Goal: Transaction & Acquisition: Book appointment/travel/reservation

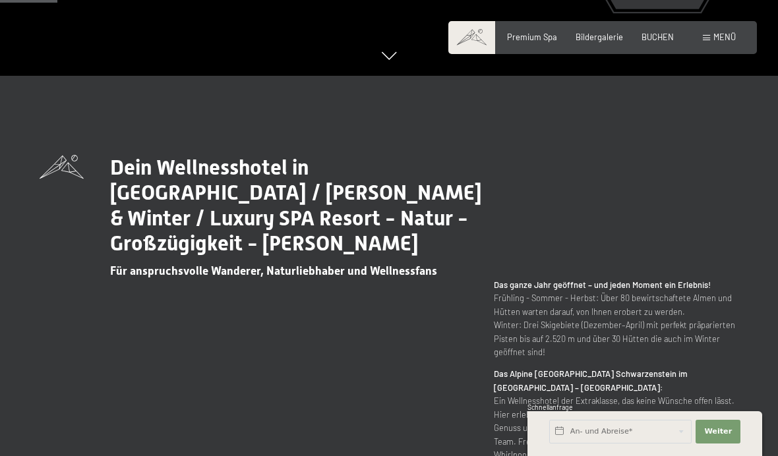
click at [664, 36] on span "BUCHEN" at bounding box center [657, 37] width 32 height 11
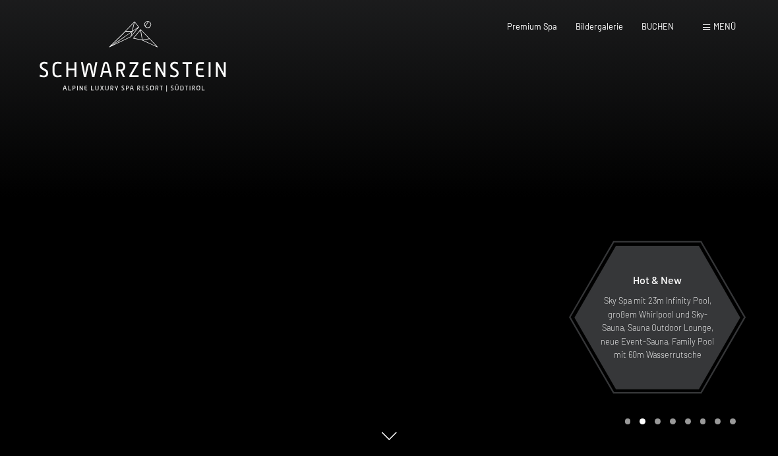
click at [657, 26] on span "BUCHEN" at bounding box center [657, 26] width 32 height 11
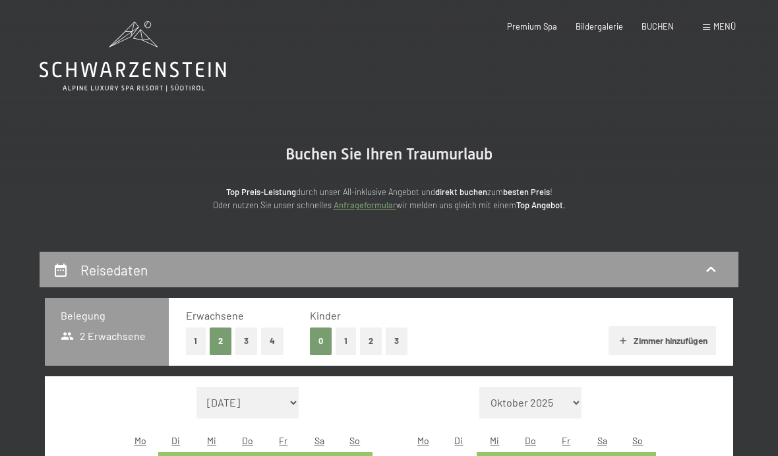
click at [247, 343] on button "3" at bounding box center [246, 341] width 22 height 27
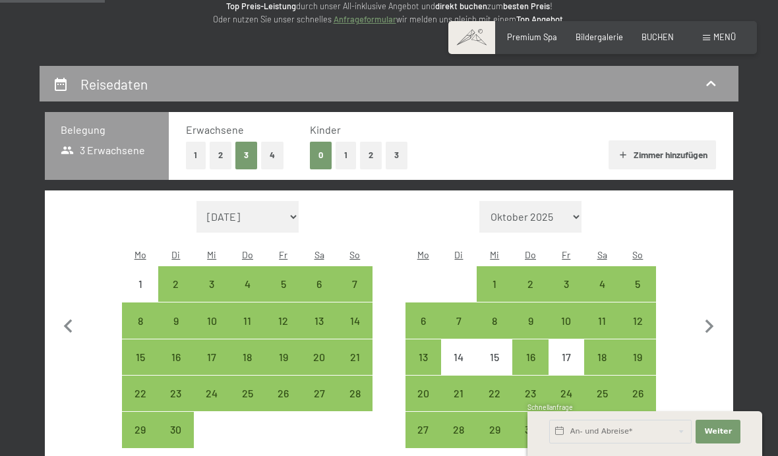
scroll to position [214, 0]
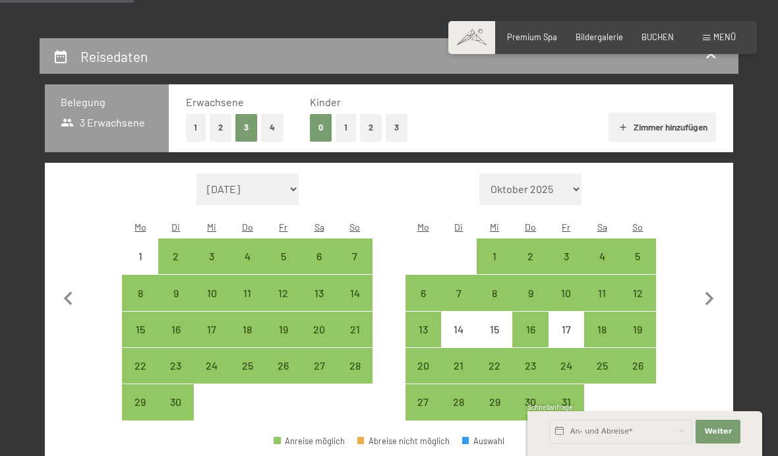
click at [714, 295] on icon "button" at bounding box center [710, 299] width 28 height 28
select select "2025-10-01"
select select "2025-11-01"
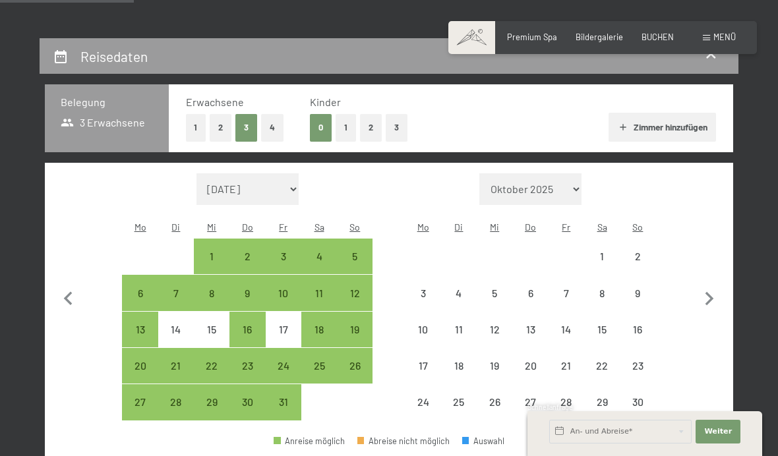
select select "2025-10-01"
select select "2025-11-01"
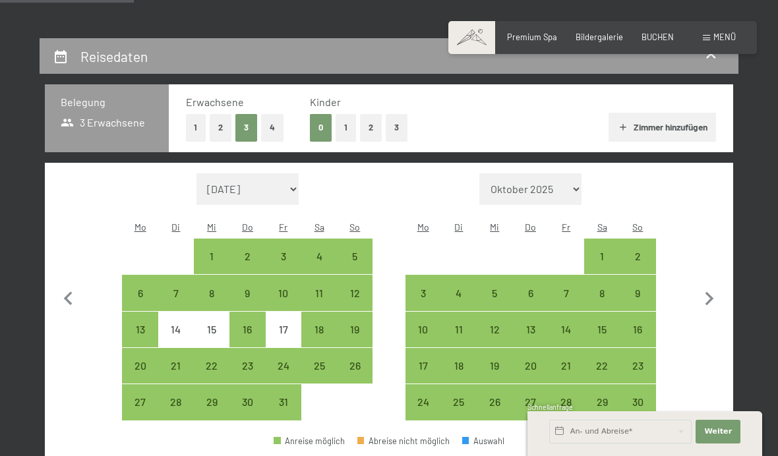
click at [713, 294] on icon "button" at bounding box center [710, 299] width 28 height 28
select select "2025-11-01"
select select "2025-12-01"
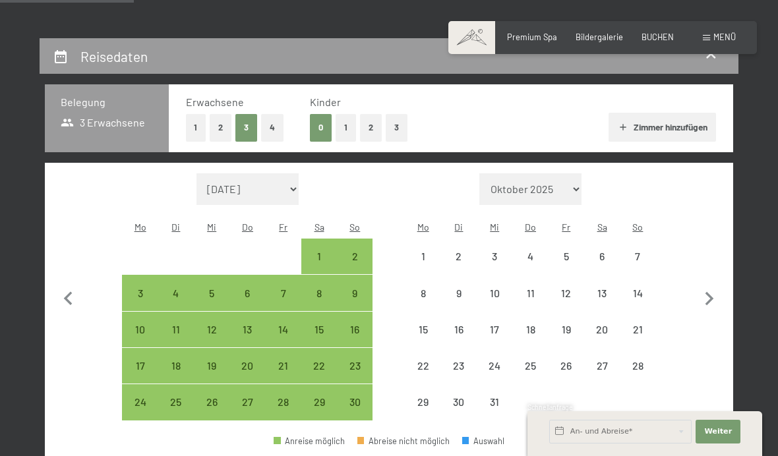
select select "2025-11-01"
select select "2025-12-01"
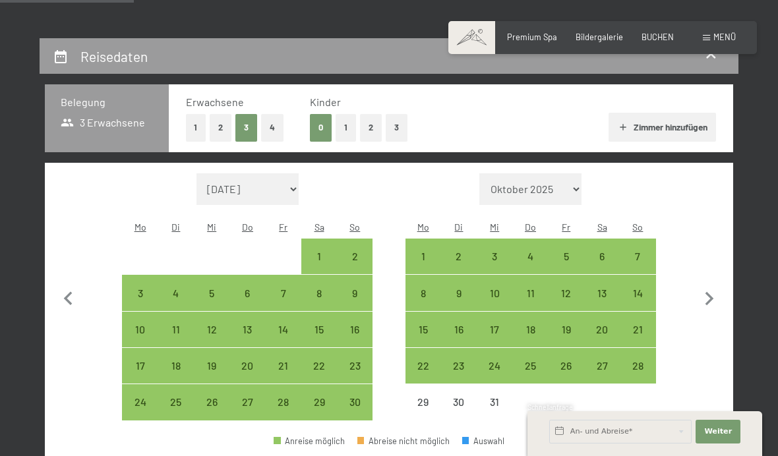
click at [606, 364] on div "27" at bounding box center [601, 377] width 33 height 33
select select "2025-11-01"
select select "2025-12-01"
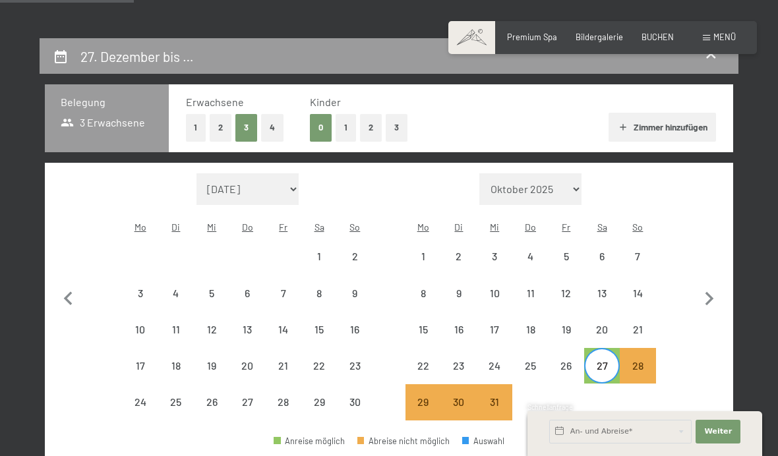
click at [708, 299] on icon "button" at bounding box center [709, 299] width 9 height 14
select select "2025-12-01"
select select "2026-01-01"
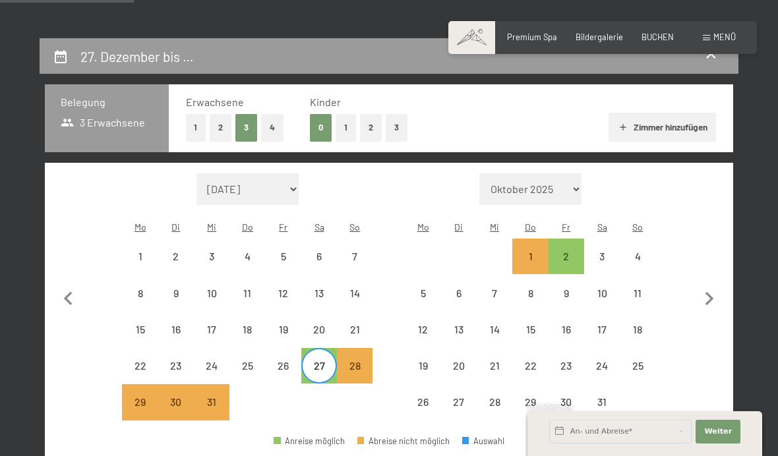
select select "2025-12-01"
select select "2026-01-01"
click at [572, 251] on div "2" at bounding box center [566, 267] width 33 height 33
select select "2025-12-01"
select select "2026-01-01"
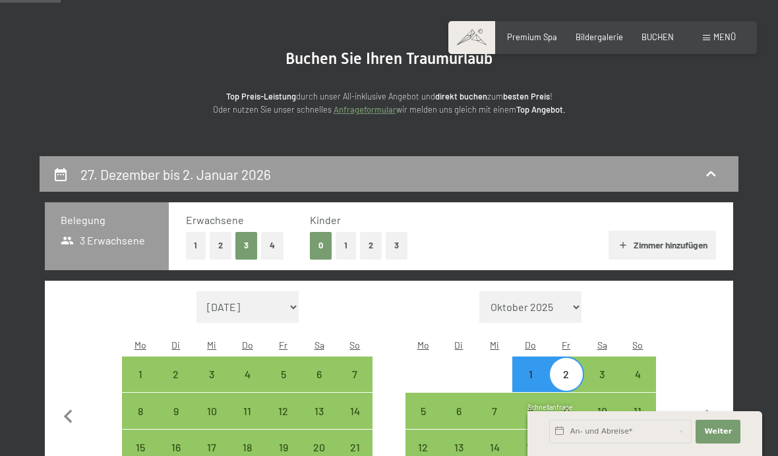
scroll to position [73, 0]
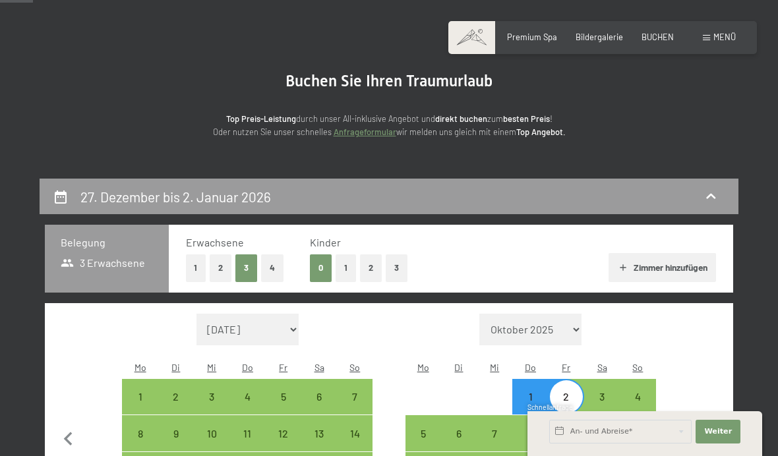
click at [678, 265] on button "Zimmer hinzufügen" at bounding box center [661, 267] width 107 height 29
select select "2025-12-01"
select select "2026-01-01"
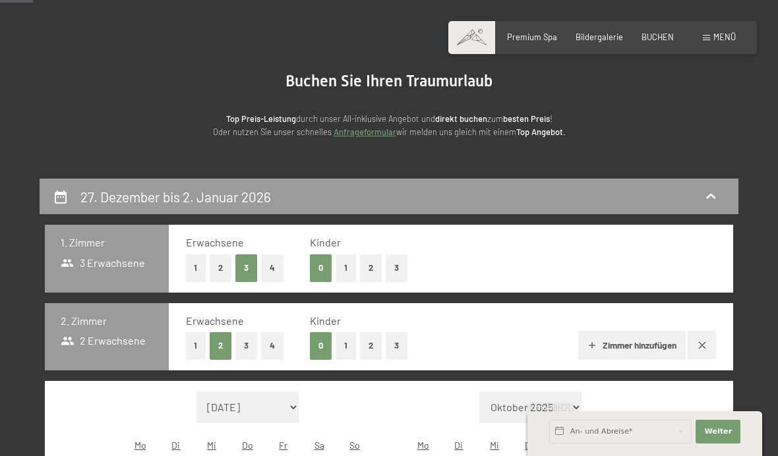
select select "2025-12-01"
select select "2026-01-01"
click at [194, 268] on button "1" at bounding box center [196, 267] width 20 height 27
select select "2025-12-01"
select select "2026-01-01"
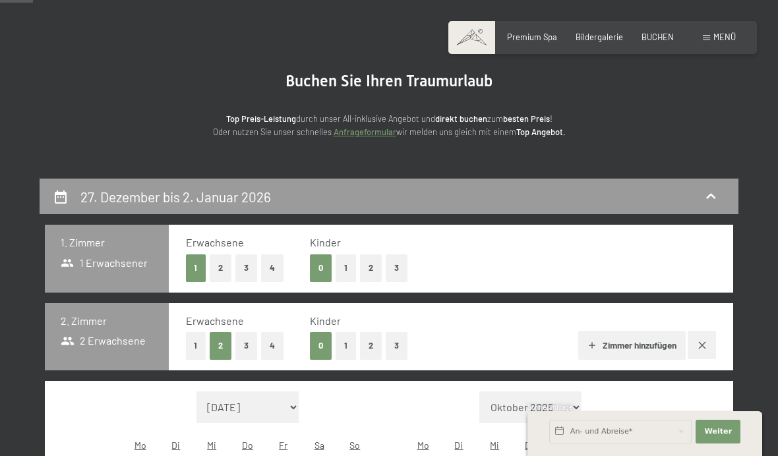
select select "2025-12-01"
select select "2026-01-01"
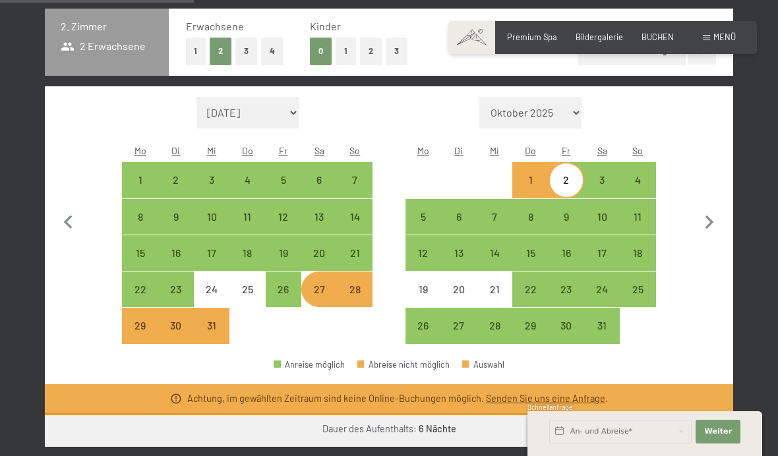
scroll to position [369, 0]
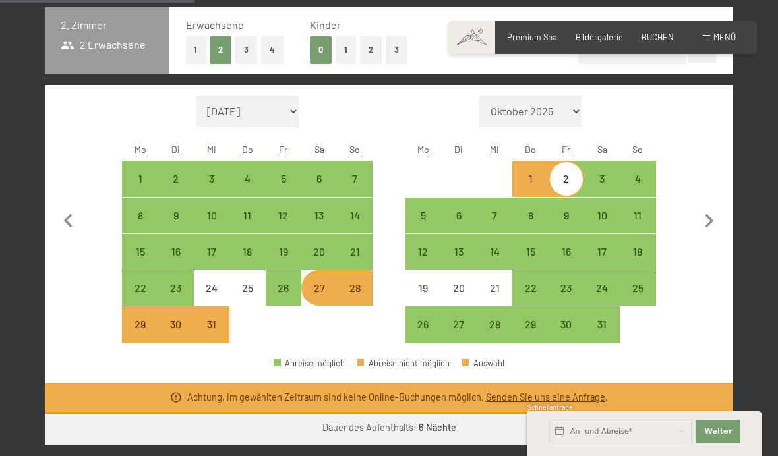
click at [684, 430] on button "Weiter zu „Zimmer“" at bounding box center [674, 430] width 118 height 32
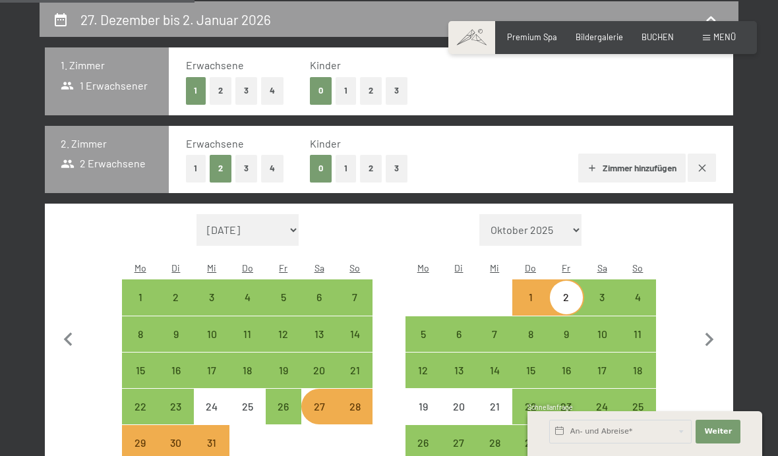
select select "2025-12-01"
select select "2026-01-01"
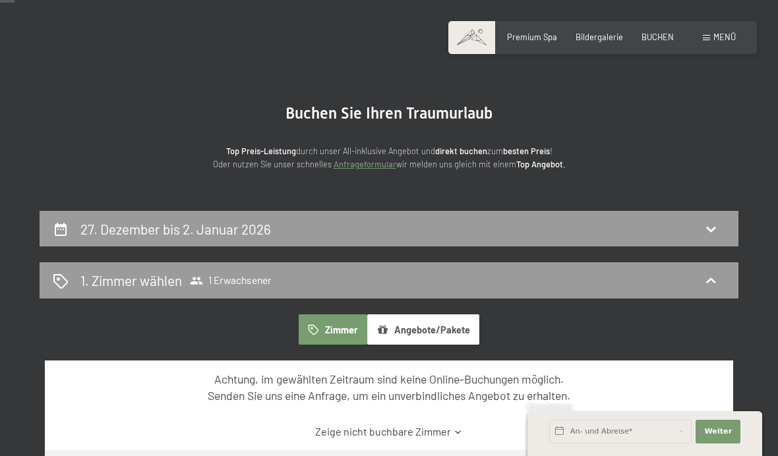
scroll to position [0, 0]
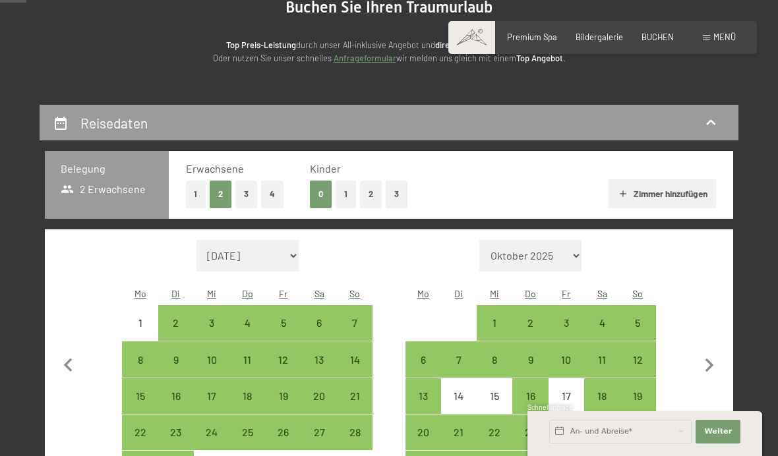
scroll to position [152, 0]
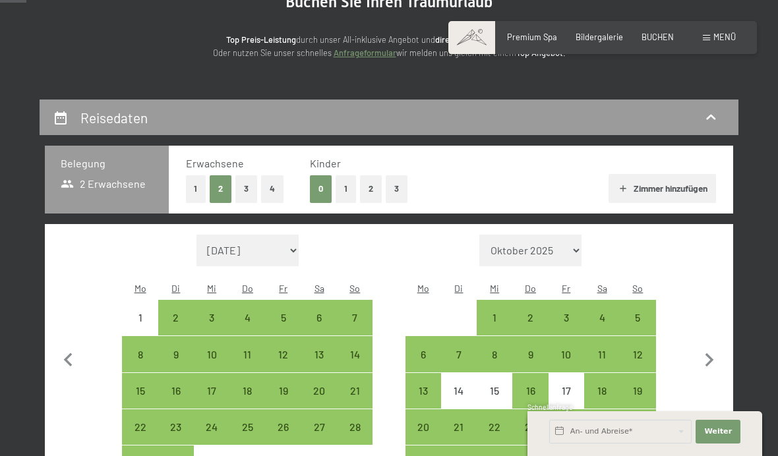
click at [706, 363] on icon "button" at bounding box center [709, 360] width 9 height 14
select select "2025-10-01"
select select "2025-11-01"
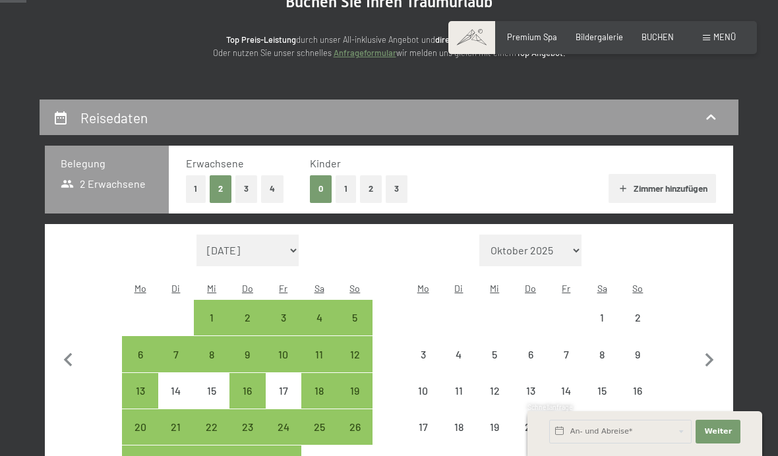
click at [705, 363] on icon "button" at bounding box center [710, 361] width 28 height 28
select select "2025-11-01"
select select "2025-12-01"
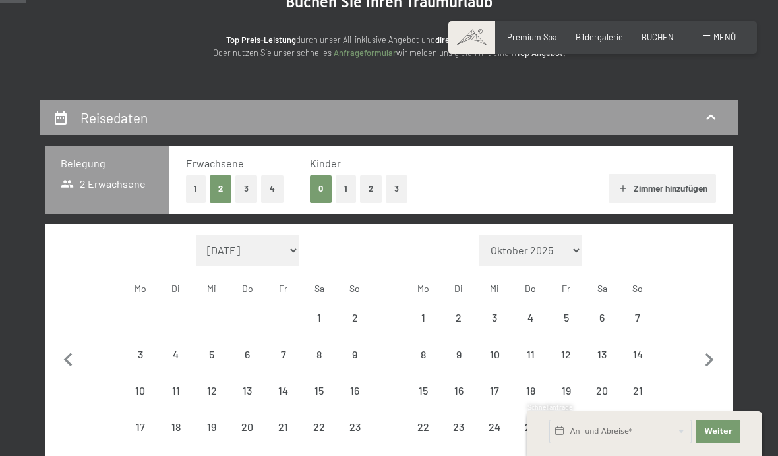
select select "2025-11-01"
select select "2025-12-01"
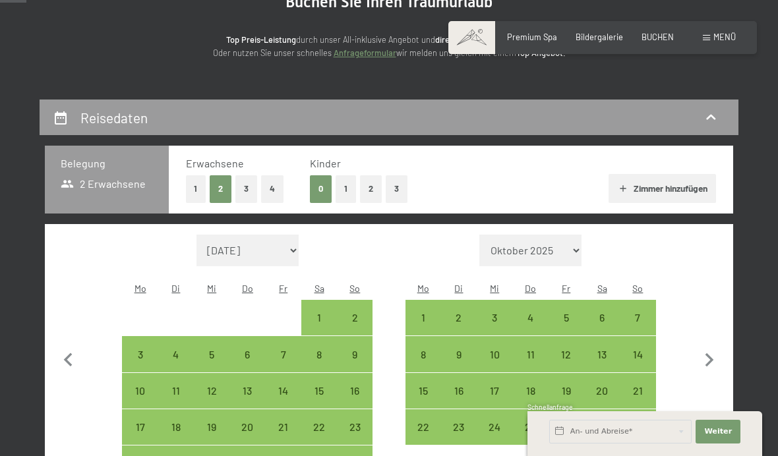
click at [601, 430] on div "27" at bounding box center [601, 438] width 33 height 33
select select "2025-11-01"
select select "2025-12-01"
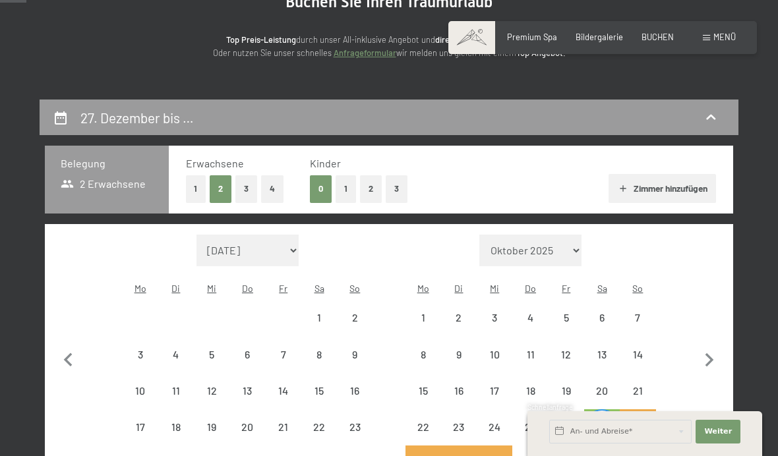
click at [722, 355] on icon "button" at bounding box center [710, 361] width 28 height 28
select select "2025-12-01"
select select "2026-01-01"
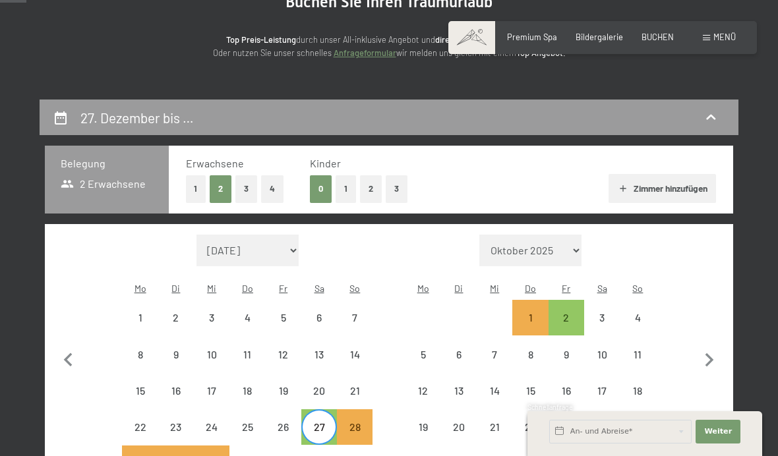
select select "2025-12-01"
select select "2026-01-01"
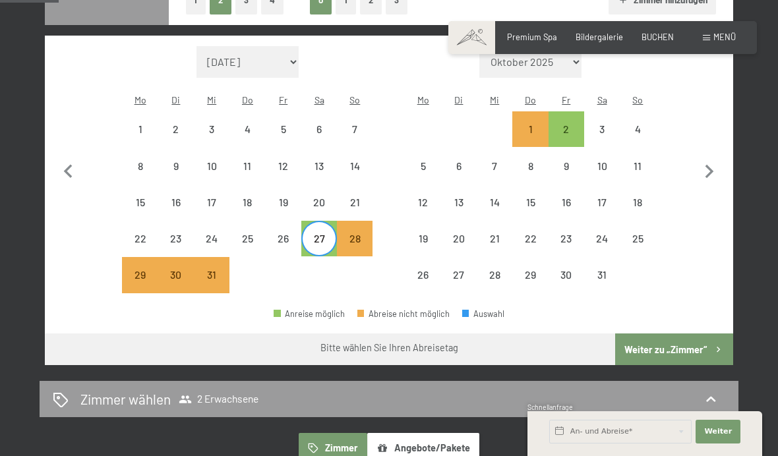
click at [689, 356] on button "Weiter zu „Zimmer“" at bounding box center [674, 350] width 118 height 32
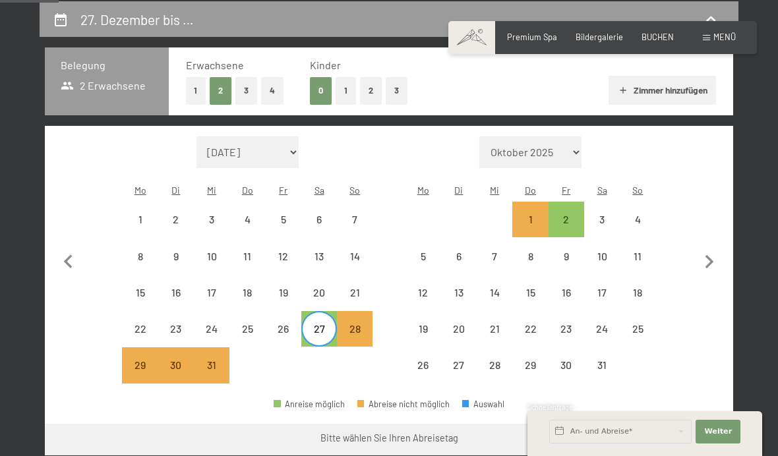
select select "2025-12-01"
select select "2026-01-01"
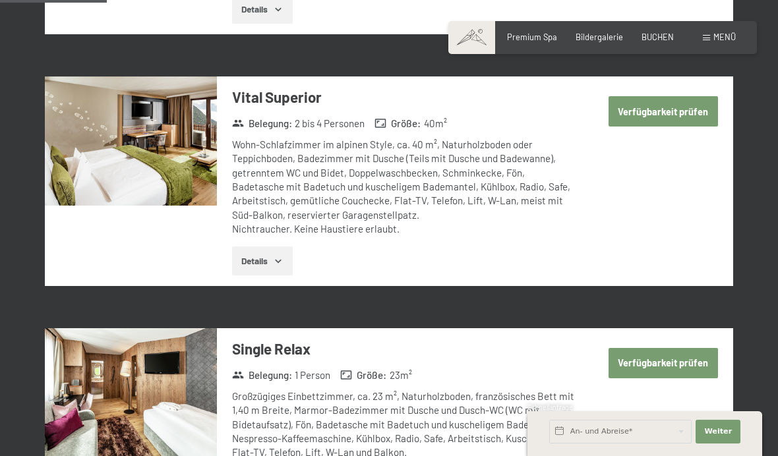
scroll to position [562, 0]
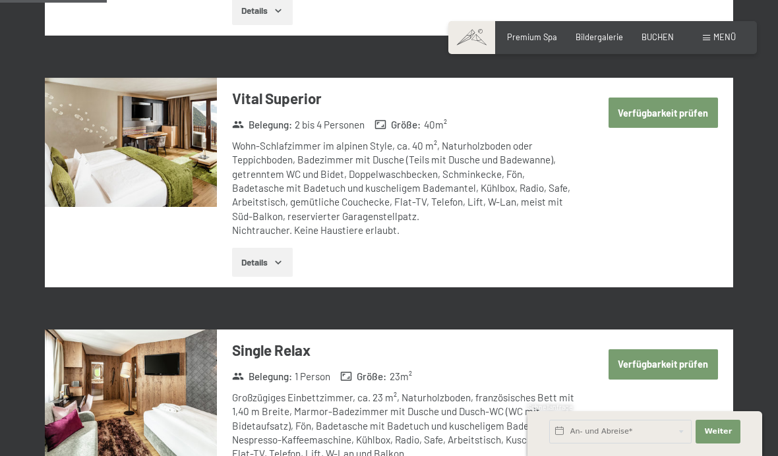
click at [669, 107] on button "Verfügbarkeit prüfen" at bounding box center [662, 113] width 109 height 30
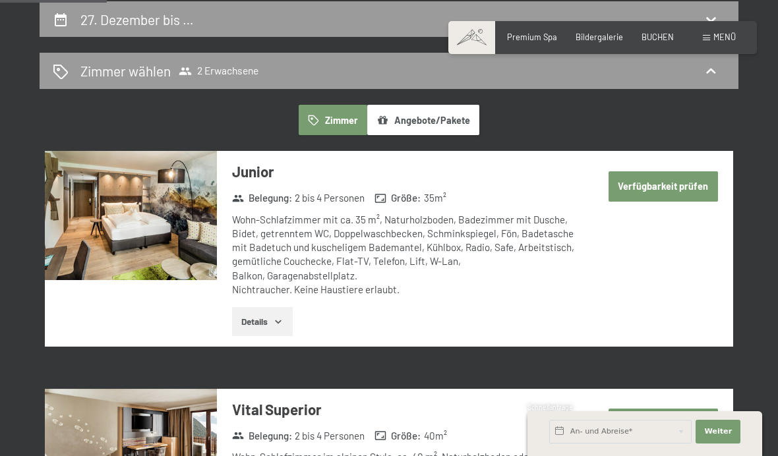
select select "2025-12-01"
select select "2026-01-01"
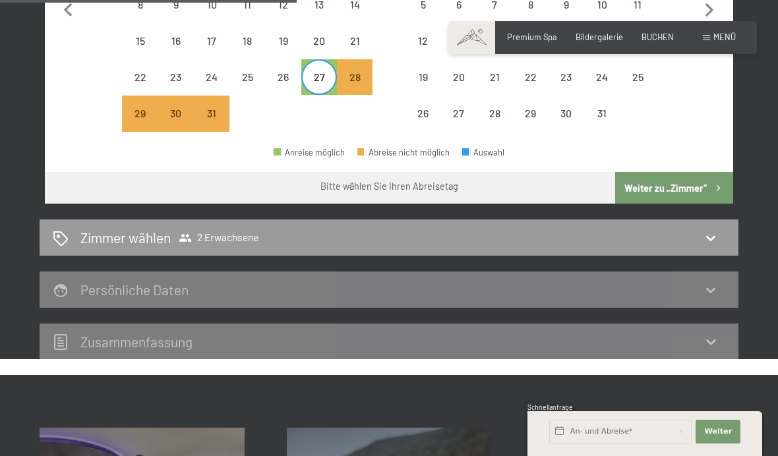
scroll to position [402, 0]
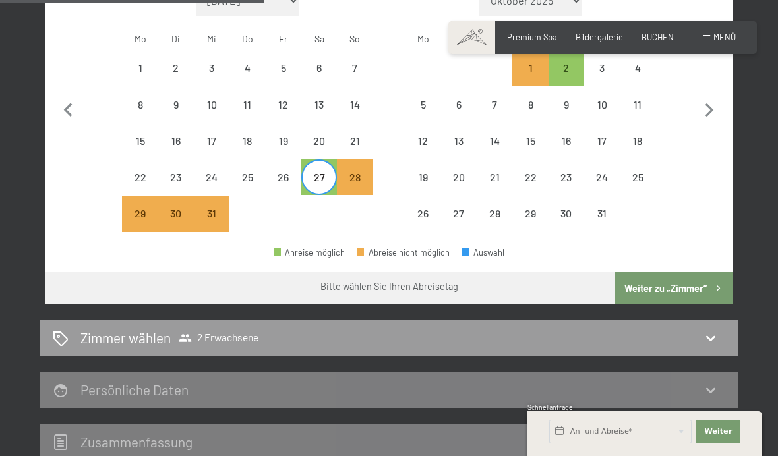
click at [710, 287] on button "Weiter zu „Zimmer“" at bounding box center [674, 288] width 118 height 32
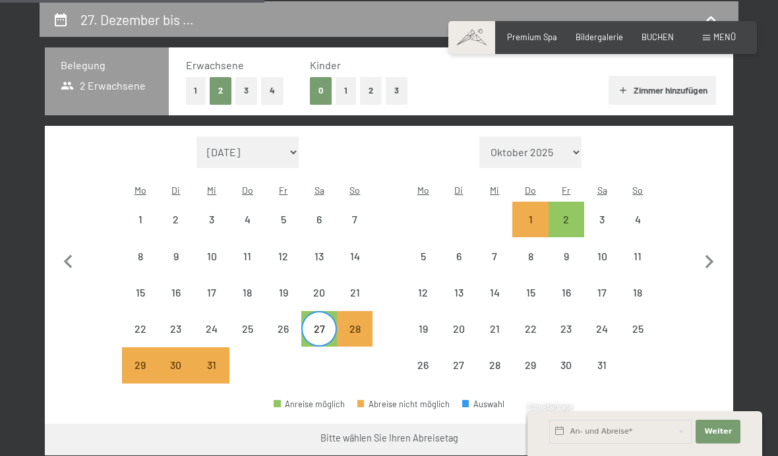
select select "2025-12-01"
select select "2026-01-01"
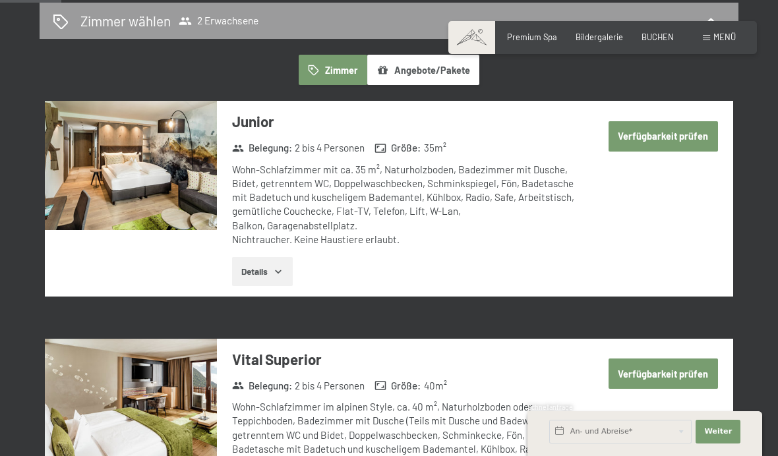
scroll to position [348, 0]
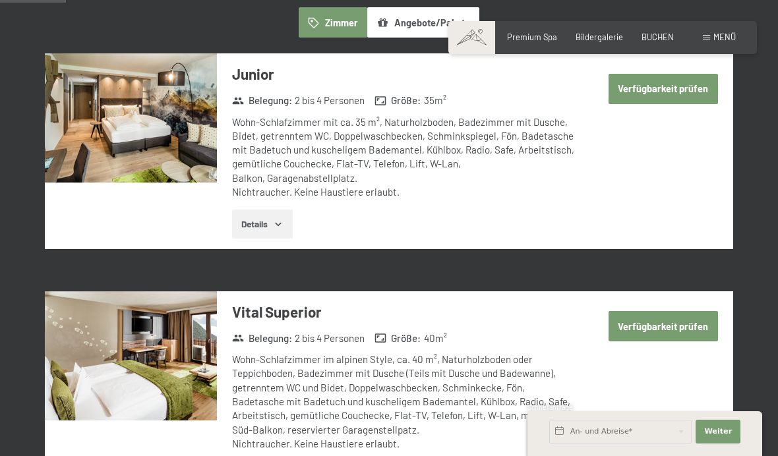
click at [683, 324] on button "Verfügbarkeit prüfen" at bounding box center [662, 326] width 109 height 30
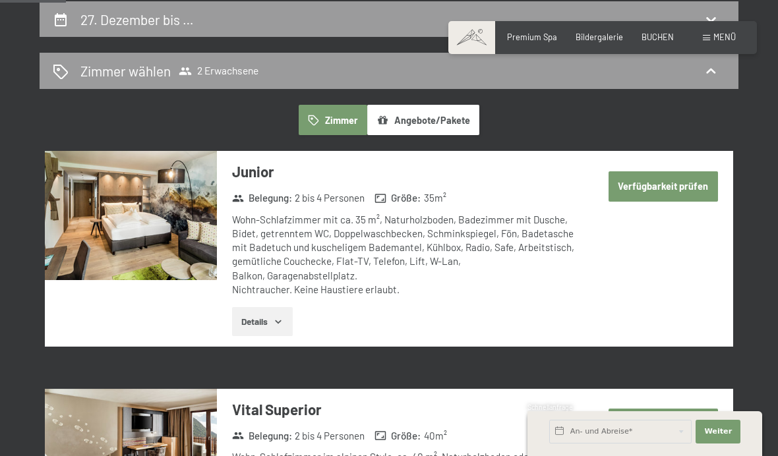
select select "2025-12-01"
select select "2026-01-01"
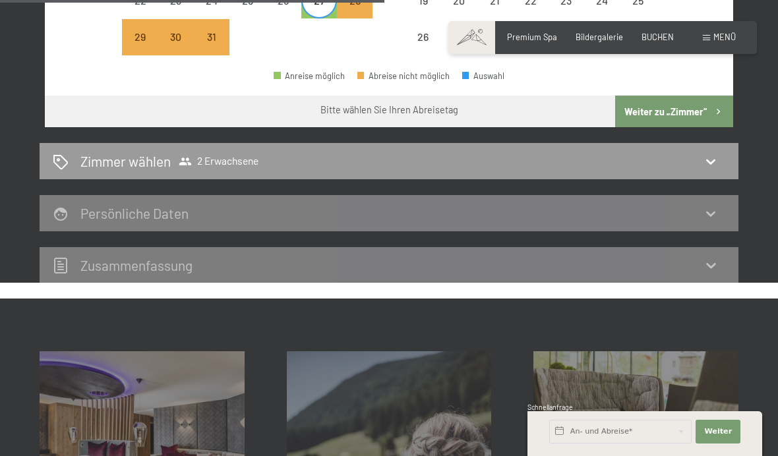
scroll to position [535, 0]
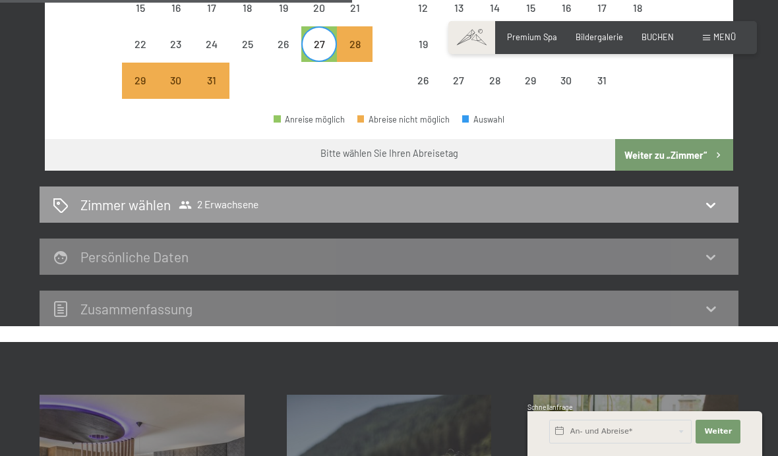
click at [714, 203] on icon at bounding box center [710, 205] width 9 height 5
select select "2025-12-01"
select select "2026-01-01"
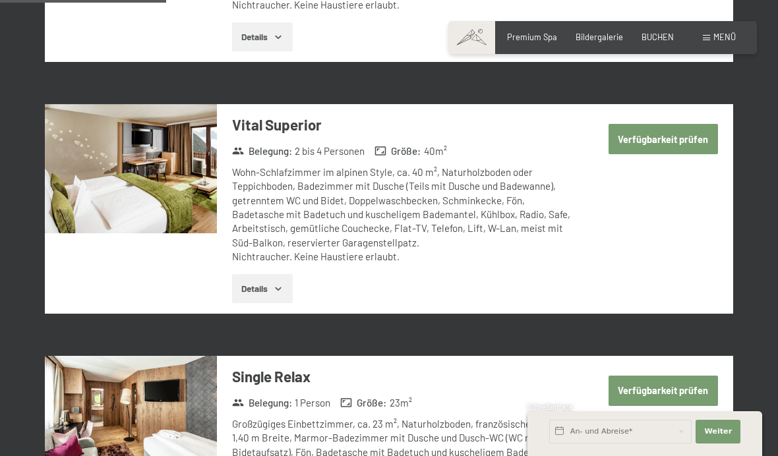
scroll to position [251, 0]
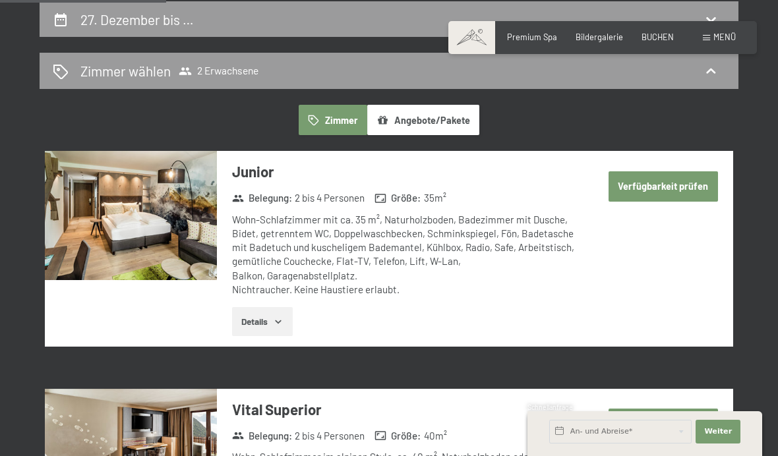
click at [684, 183] on button "Verfügbarkeit prüfen" at bounding box center [662, 186] width 109 height 30
select select "2025-12-01"
select select "2026-01-01"
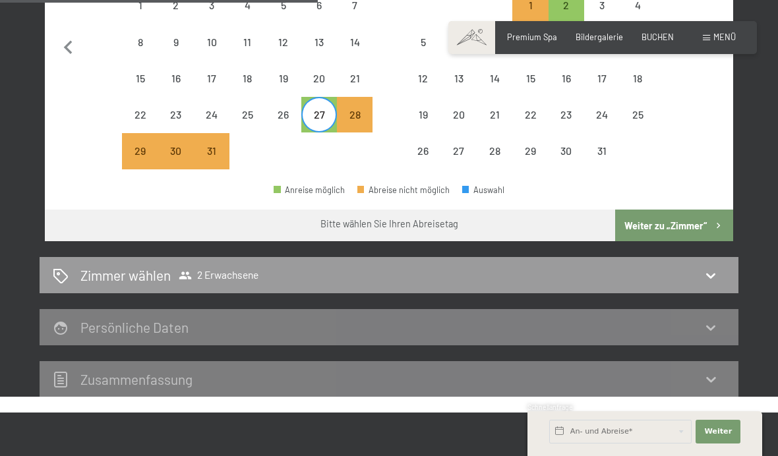
scroll to position [466, 0]
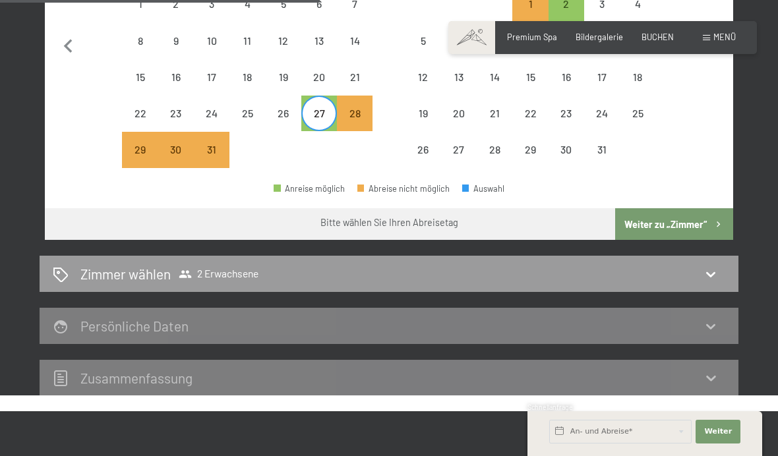
click at [713, 324] on icon at bounding box center [710, 326] width 9 height 5
click at [708, 225] on button "Weiter zu „Zimmer“" at bounding box center [674, 224] width 118 height 32
select select "2025-12-01"
select select "2026-01-01"
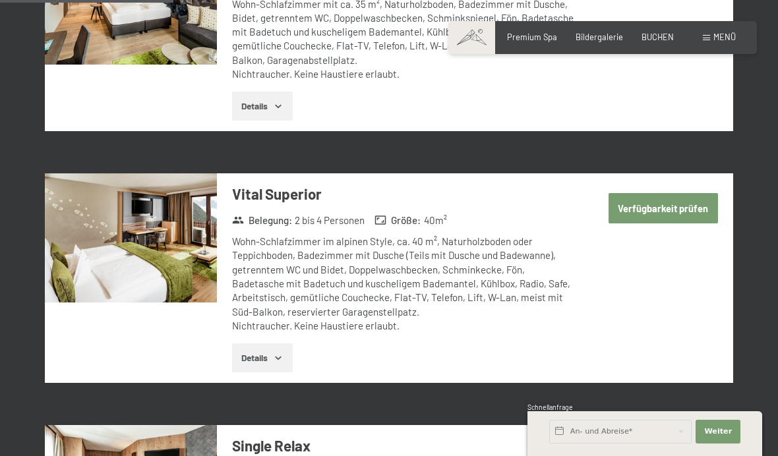
scroll to position [251, 0]
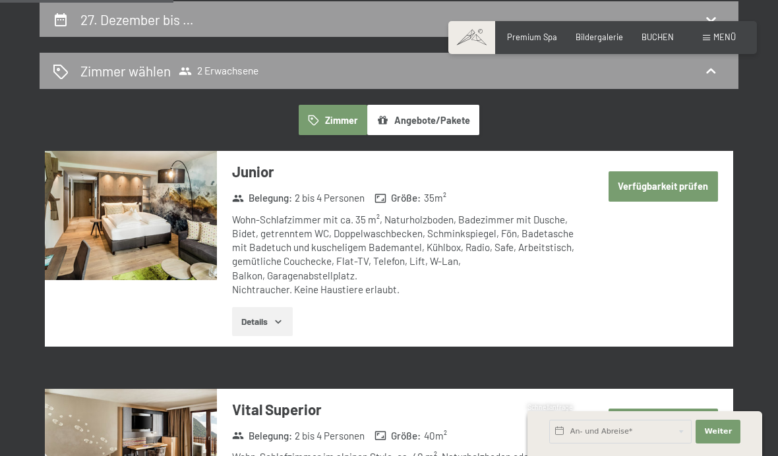
click at [676, 422] on button "Verfügbarkeit prüfen" at bounding box center [662, 424] width 109 height 30
select select "2025-12-01"
select select "2026-01-01"
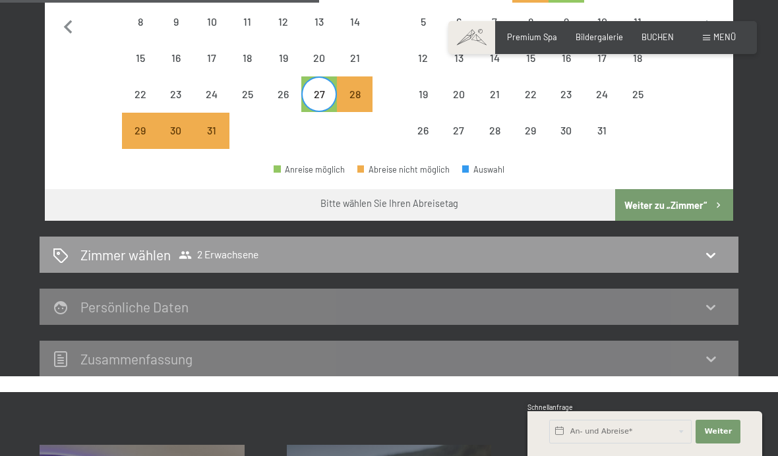
click at [710, 200] on button "Weiter zu „Zimmer“" at bounding box center [674, 205] width 118 height 32
select select "2025-12-01"
select select "2026-01-01"
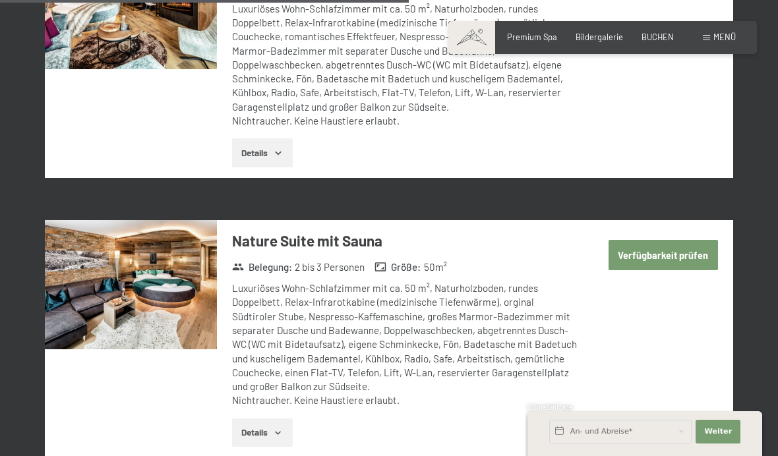
scroll to position [2165, 0]
